Goal: Information Seeking & Learning: Learn about a topic

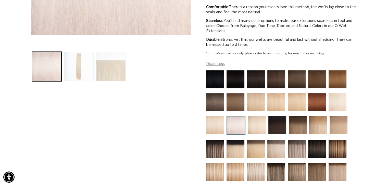
scroll to position [255, 0]
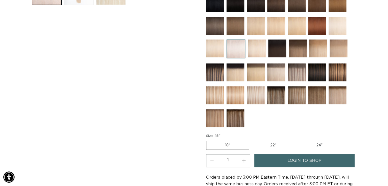
drag, startPoint x: 298, startPoint y: 77, endPoint x: 298, endPoint y: 87, distance: 9.7
click at [298, 77] on img at bounding box center [297, 73] width 18 height 18
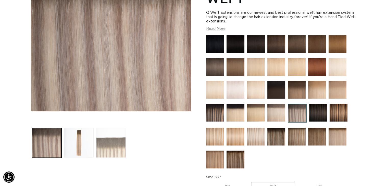
click at [113, 141] on button "Load image 3 in gallery view" at bounding box center [111, 143] width 30 height 30
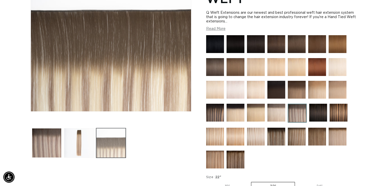
scroll to position [70, 0]
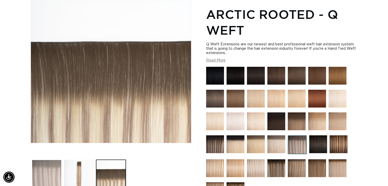
click at [52, 160] on button "Load image 1 in gallery view" at bounding box center [47, 175] width 30 height 30
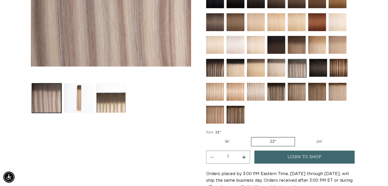
scroll to position [19, 0]
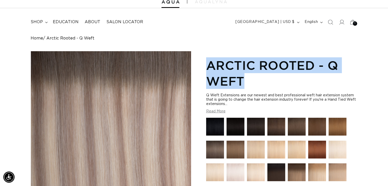
drag, startPoint x: 208, startPoint y: 63, endPoint x: 245, endPoint y: 79, distance: 40.4
click at [245, 79] on h1 "Arctic Rooted - Q Weft" at bounding box center [281, 73] width 151 height 32
copy h1 "Arctic Rooted - Q Weft"
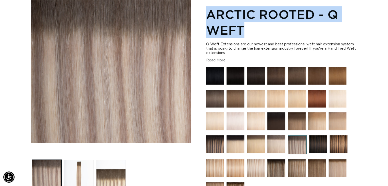
scroll to position [96, 0]
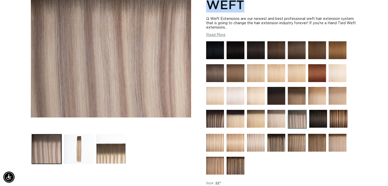
click at [278, 143] on img at bounding box center [277, 143] width 18 height 18
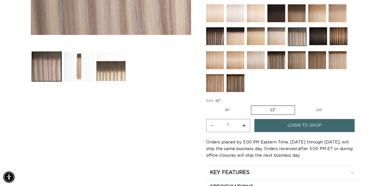
scroll to position [204, 0]
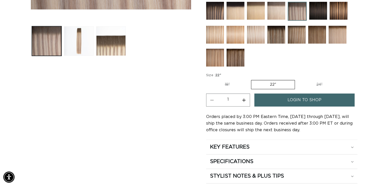
click at [317, 80] on label "24" Variant sold out or unavailable" at bounding box center [319, 84] width 43 height 9
click at [298, 79] on input "24" Variant sold out or unavailable" at bounding box center [298, 79] width 0 height 0
radio input "true"
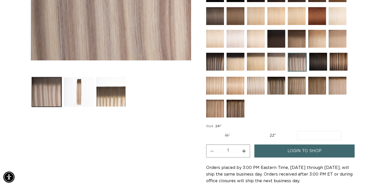
scroll to position [128, 0]
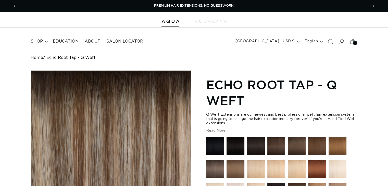
scroll to position [77, 0]
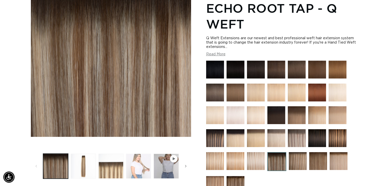
click at [140, 159] on button "Load image 4 in gallery view" at bounding box center [138, 166] width 25 height 25
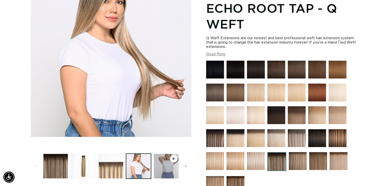
click at [295, 141] on img at bounding box center [297, 138] width 18 height 18
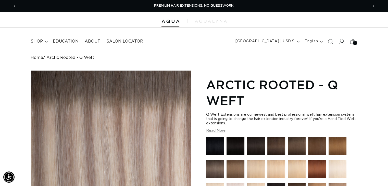
click at [343, 40] on icon at bounding box center [341, 41] width 5 height 5
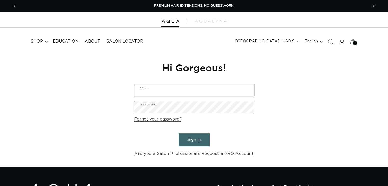
click at [187, 86] on input "Email" at bounding box center [194, 90] width 119 height 11
type input "coffeehappy2003@gmail.com"
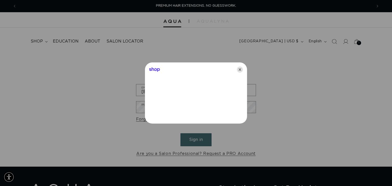
click at [240, 67] on icon "Close" at bounding box center [240, 70] width 6 height 6
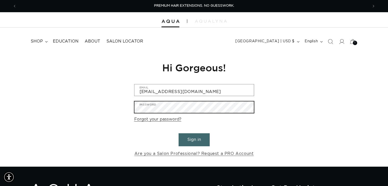
click at [179, 134] on button "Sign in" at bounding box center [194, 140] width 31 height 13
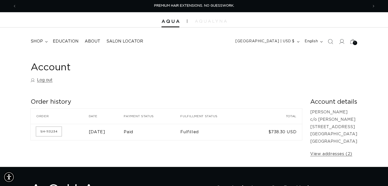
click at [51, 134] on link "SH-113234" at bounding box center [48, 131] width 25 height 9
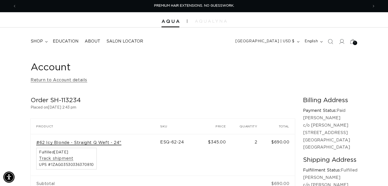
click at [60, 141] on link "#62 Icy Blonde - Straight Q Weft - 24"" at bounding box center [78, 142] width 85 height 5
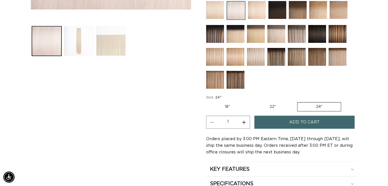
scroll to position [179, 0]
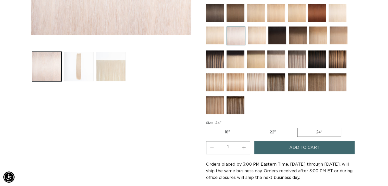
click at [299, 61] on img at bounding box center [297, 60] width 18 height 18
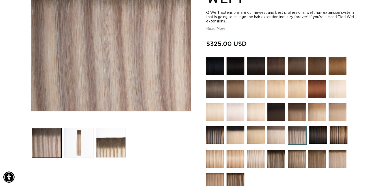
scroll to position [204, 0]
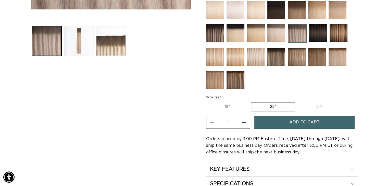
click at [322, 106] on label "24" Variant sold out or unavailable" at bounding box center [319, 107] width 43 height 9
click at [298, 102] on input "24" Variant sold out or unavailable" at bounding box center [298, 101] width 0 height 0
radio input "true"
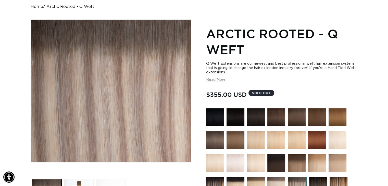
scroll to position [153, 0]
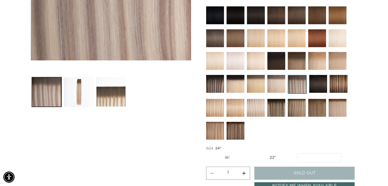
click at [300, 110] on img at bounding box center [297, 108] width 18 height 18
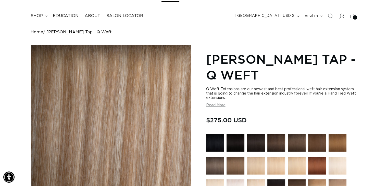
scroll to position [128, 0]
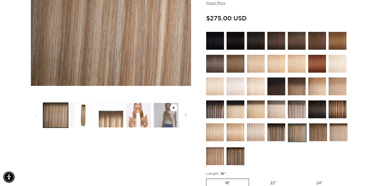
click at [296, 115] on img at bounding box center [297, 110] width 18 height 18
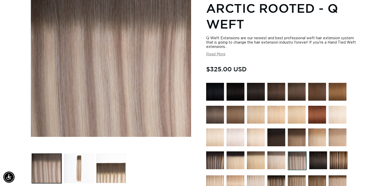
scroll to position [102, 0]
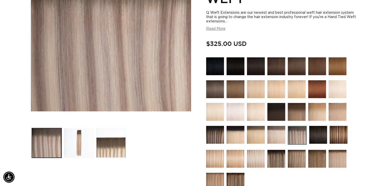
click at [304, 110] on img at bounding box center [297, 112] width 18 height 18
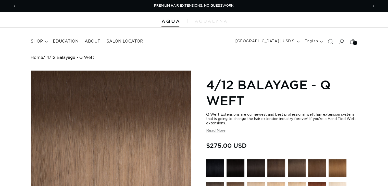
scroll to position [77, 0]
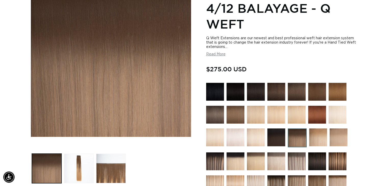
click at [293, 156] on img at bounding box center [297, 162] width 18 height 18
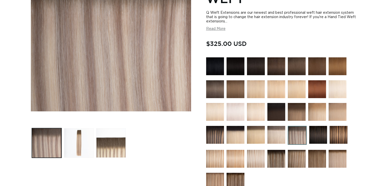
scroll to position [128, 0]
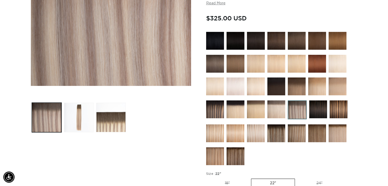
click at [235, 153] on img at bounding box center [236, 157] width 18 height 18
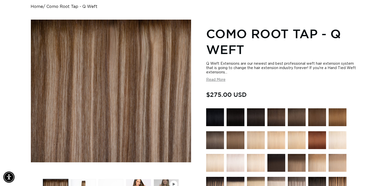
scroll to position [128, 0]
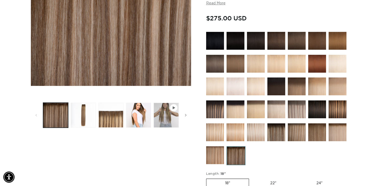
click at [293, 131] on img at bounding box center [297, 133] width 18 height 18
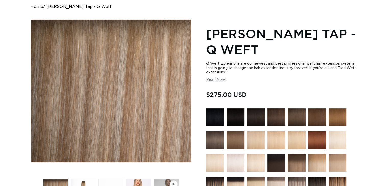
scroll to position [77, 0]
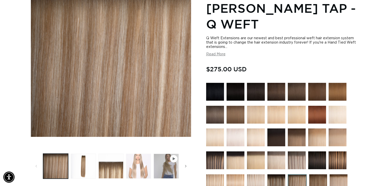
click at [144, 155] on button "Load image 4 in gallery view" at bounding box center [138, 166] width 25 height 25
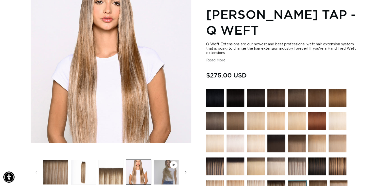
scroll to position [147, 0]
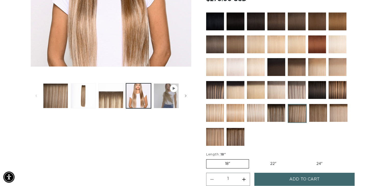
click at [232, 71] on img at bounding box center [236, 67] width 18 height 18
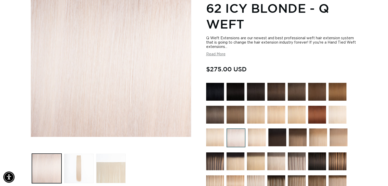
scroll to position [128, 0]
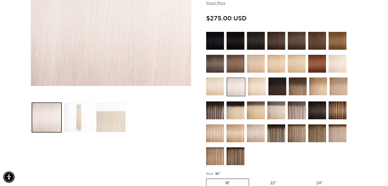
click at [295, 111] on img at bounding box center [297, 111] width 18 height 18
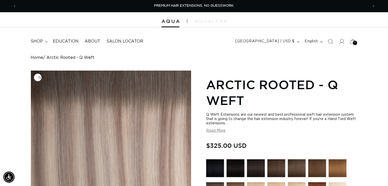
click at [142, 149] on img "Gallery Viewer" at bounding box center [111, 142] width 160 height 143
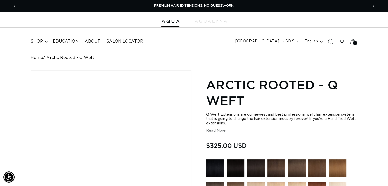
scroll to position [77, 0]
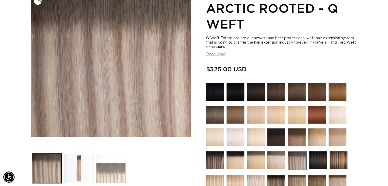
click at [125, 164] on button "Load image 3 in gallery view" at bounding box center [111, 169] width 30 height 30
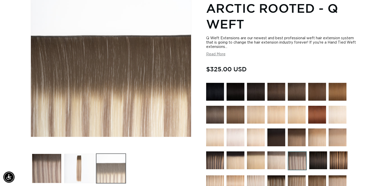
scroll to position [70, 0]
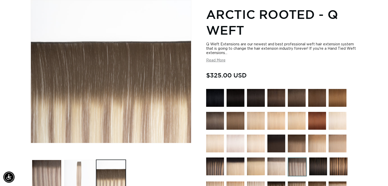
click at [80, 164] on button "Load image 2 in gallery view" at bounding box center [79, 175] width 30 height 30
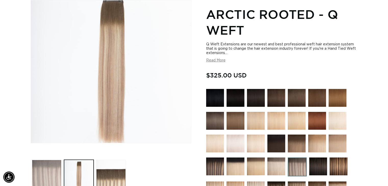
click at [45, 163] on button "Load image 1 in gallery view" at bounding box center [47, 175] width 30 height 30
